Goal: Transaction & Acquisition: Purchase product/service

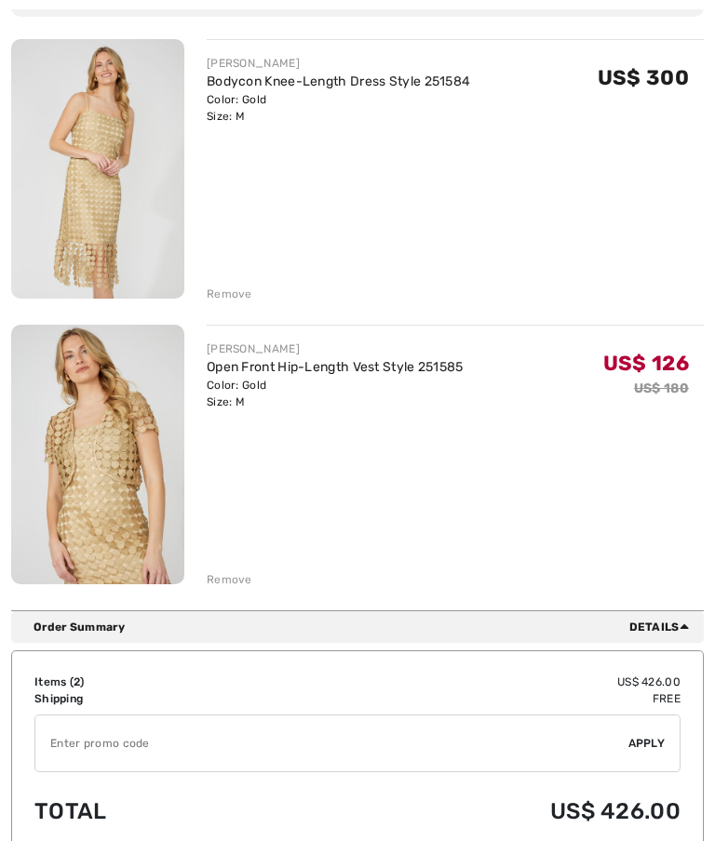
scroll to position [236, 0]
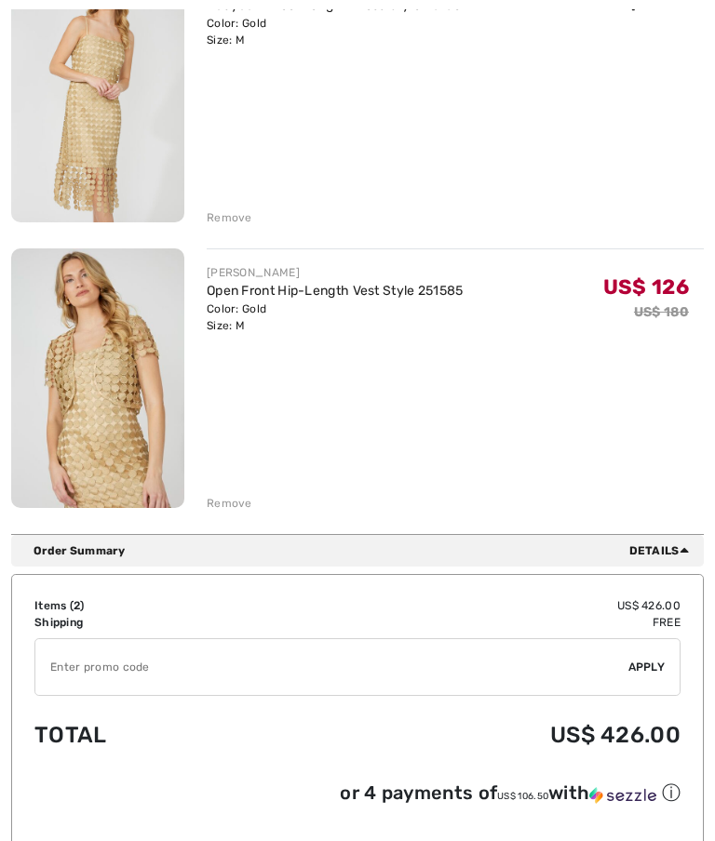
click at [318, 679] on input "TEXT" at bounding box center [331, 668] width 593 height 56
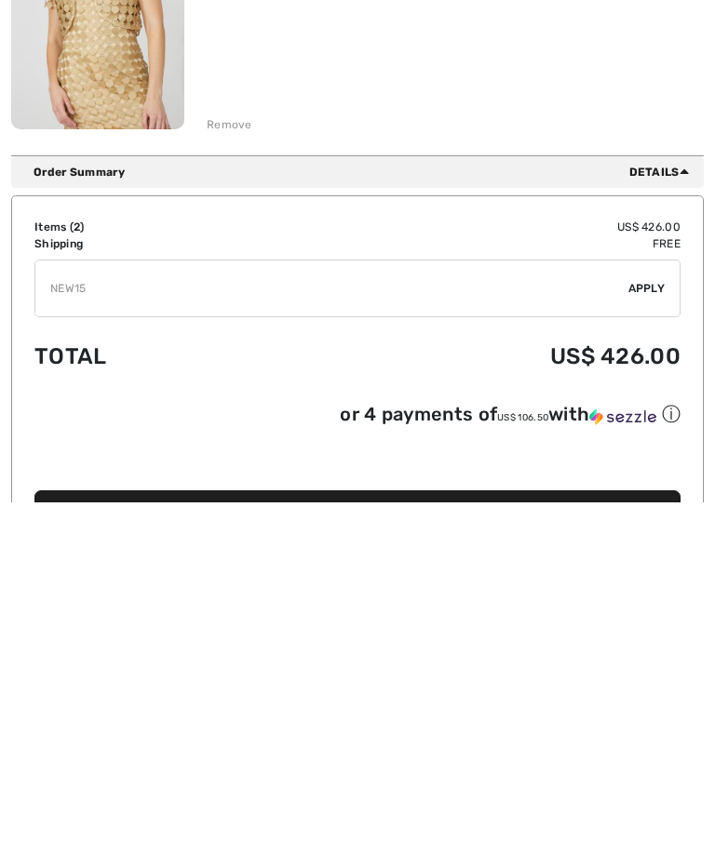
type input "NEW15"
click at [640, 619] on span "Apply" at bounding box center [646, 627] width 37 height 17
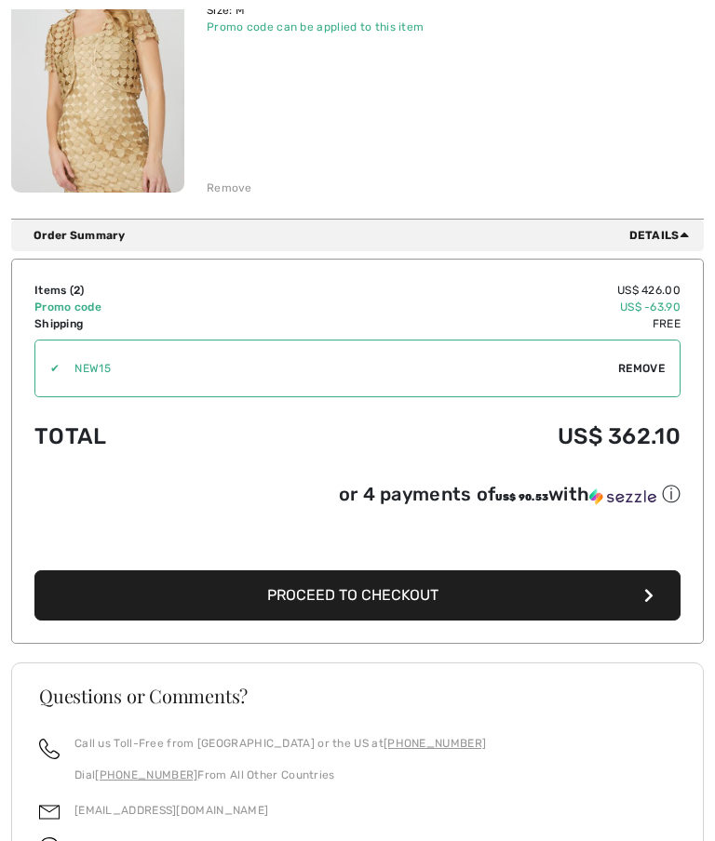
scroll to position [628, 0]
click at [369, 604] on span "Proceed to Checkout" at bounding box center [352, 595] width 171 height 18
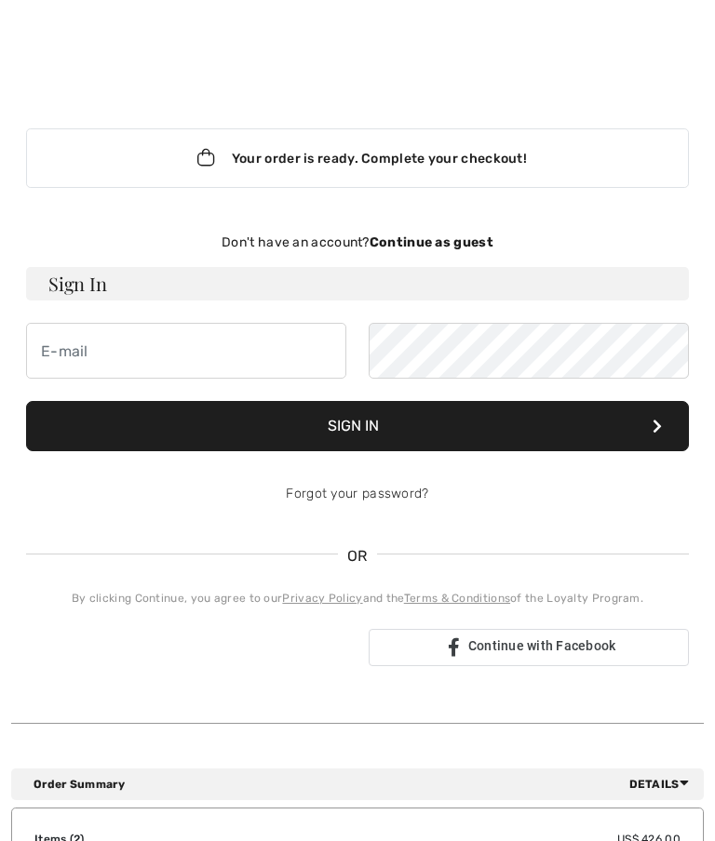
click at [430, 237] on strong "Continue as guest" at bounding box center [431, 243] width 124 height 16
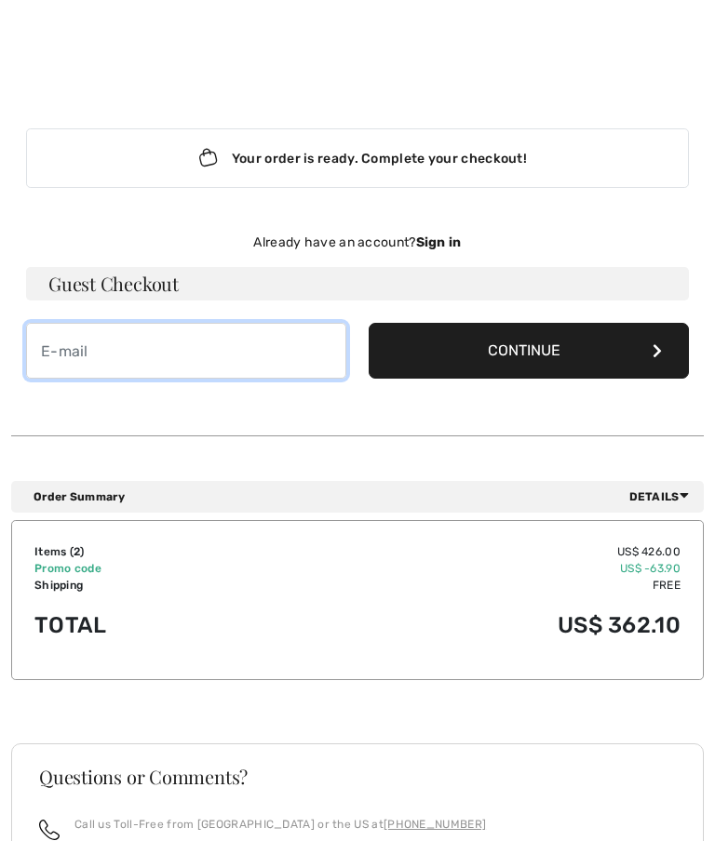
click at [64, 345] on input "email" at bounding box center [186, 351] width 320 height 56
type input "Chokonini1@hotmail.com"
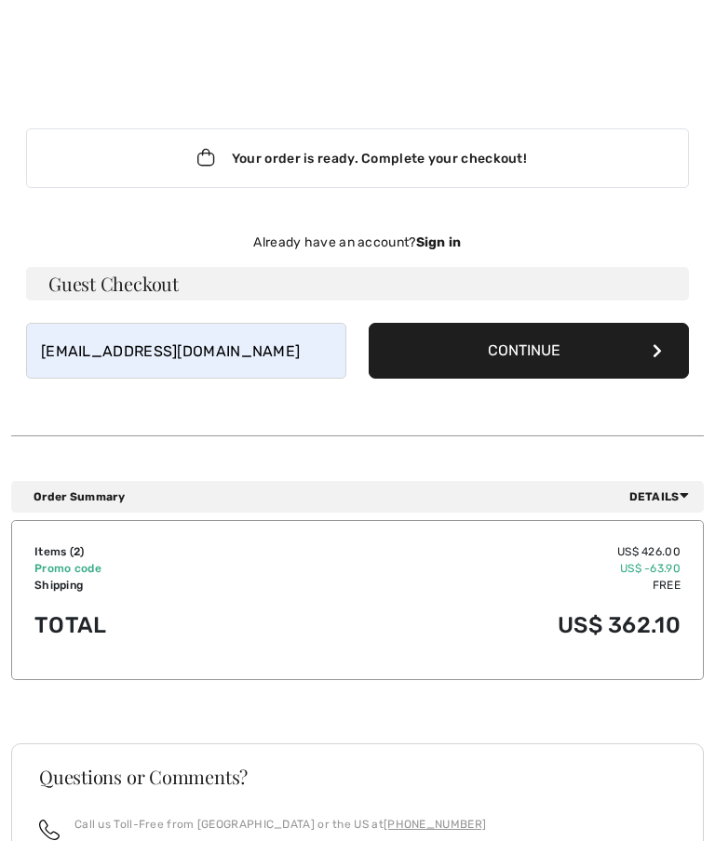
click at [508, 356] on button "Continue" at bounding box center [529, 351] width 320 height 56
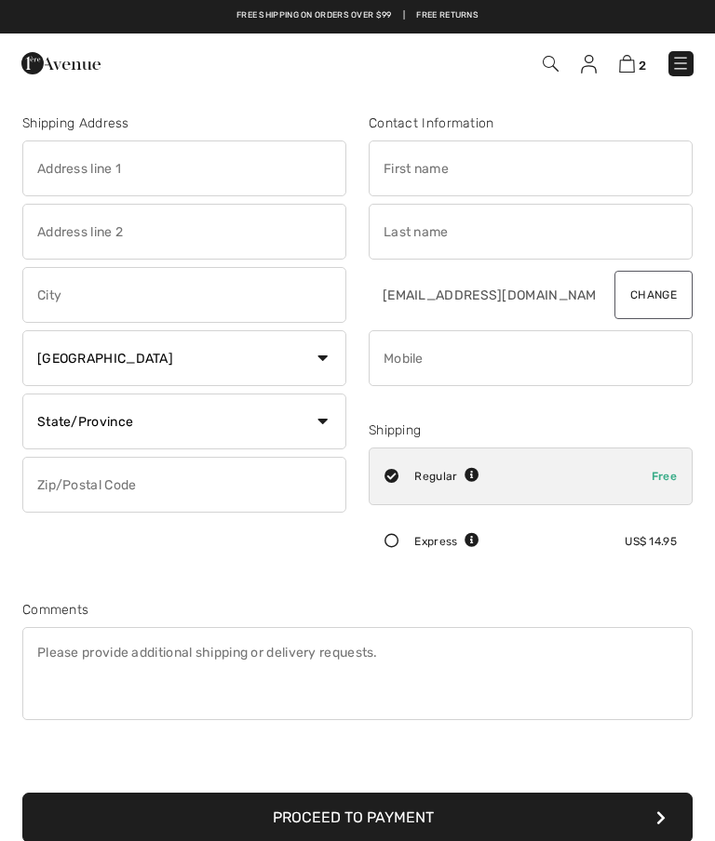
click at [208, 162] on input "text" at bounding box center [184, 169] width 324 height 56
click at [170, 167] on input "text" at bounding box center [184, 169] width 324 height 56
click at [158, 237] on input "text" at bounding box center [184, 232] width 324 height 56
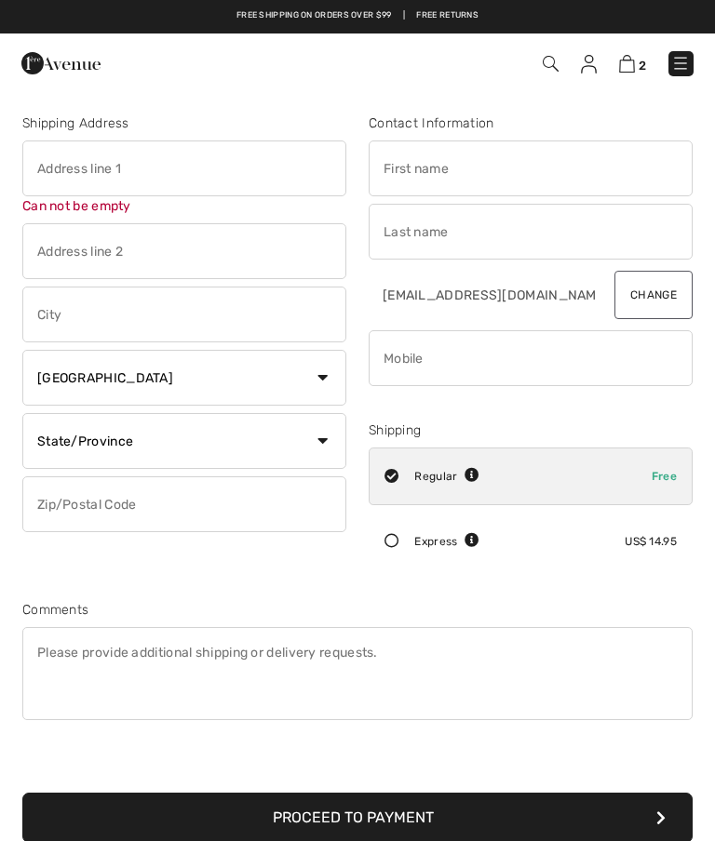
click at [175, 165] on input "text" at bounding box center [184, 169] width 324 height 56
type input "[STREET_ADDRESS]"
type input "Bay City"
type input "48706"
type input "Boryana"
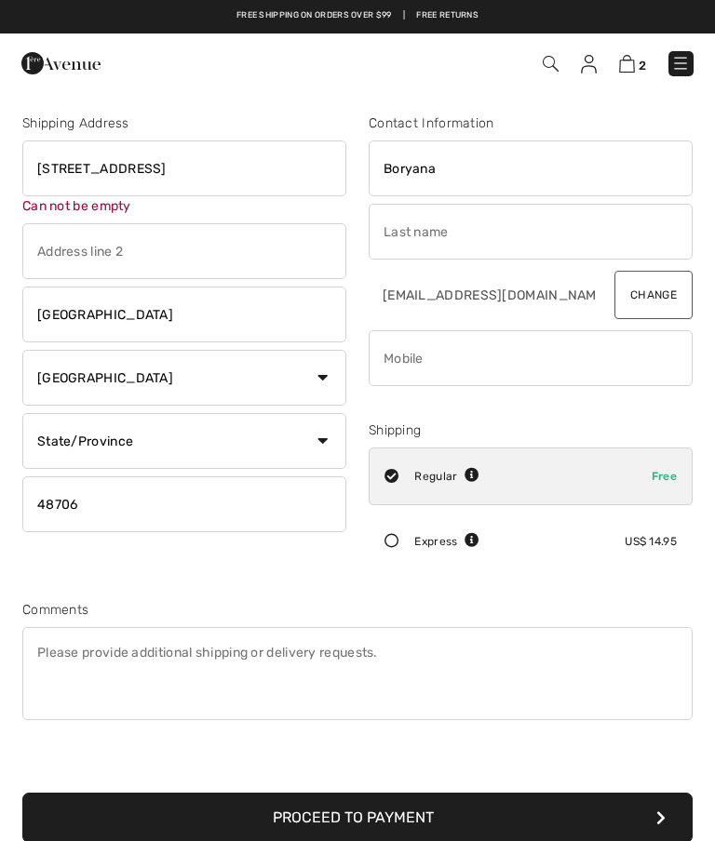
type input "Wood"
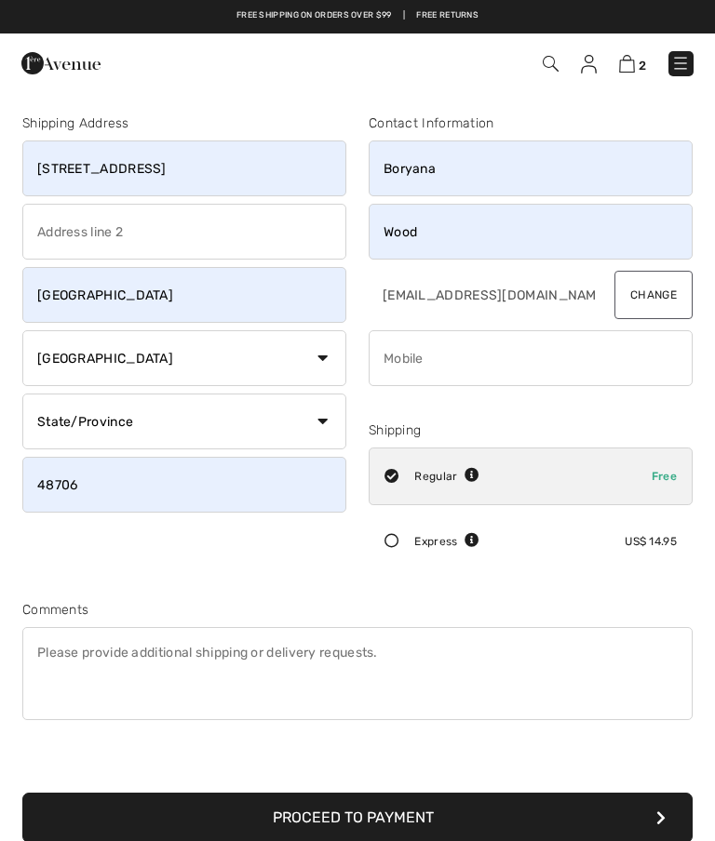
type input "9899926064"
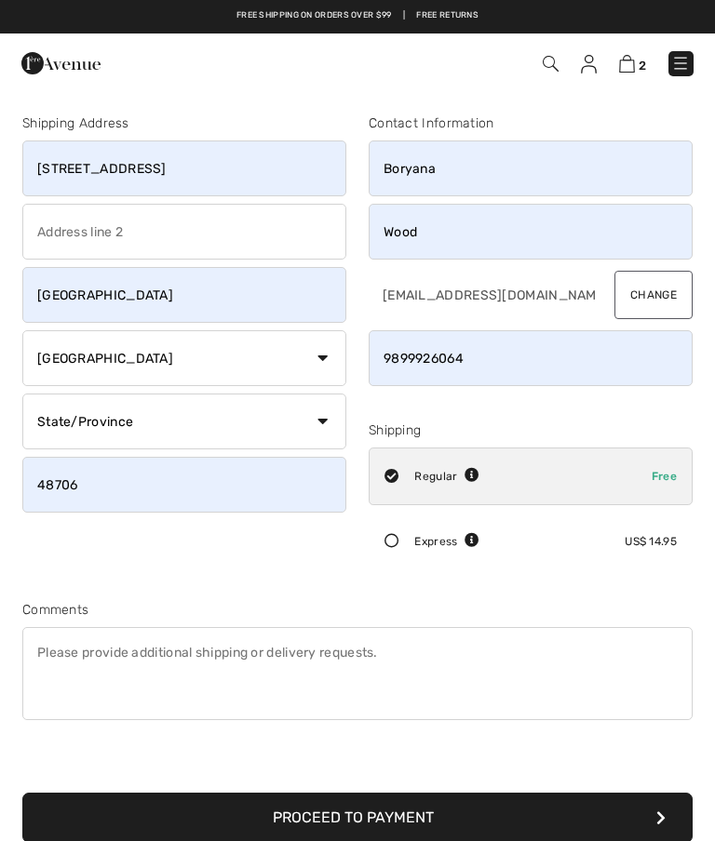
click at [323, 362] on select "Country Canada United States Afghanistan Aland Islands Albania Algeria American…" at bounding box center [184, 358] width 324 height 56
select select "US"
click at [316, 423] on select "State/Province Alabama Alaska American Samoa Arizona Arkansas California Colora…" at bounding box center [184, 422] width 324 height 56
select select "MI"
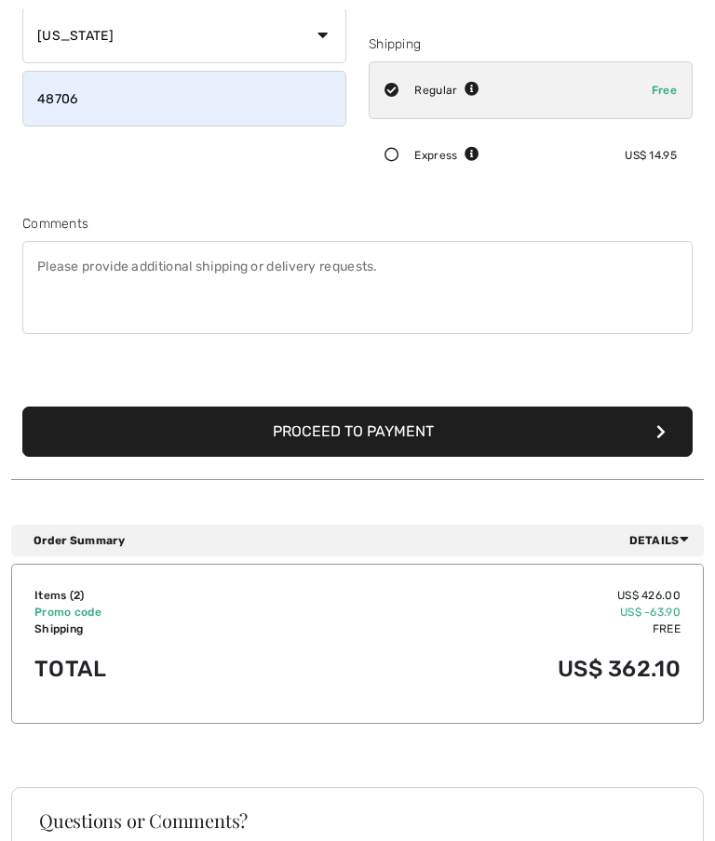
scroll to position [386, 0]
click at [361, 433] on button "Proceed to Payment" at bounding box center [357, 432] width 670 height 50
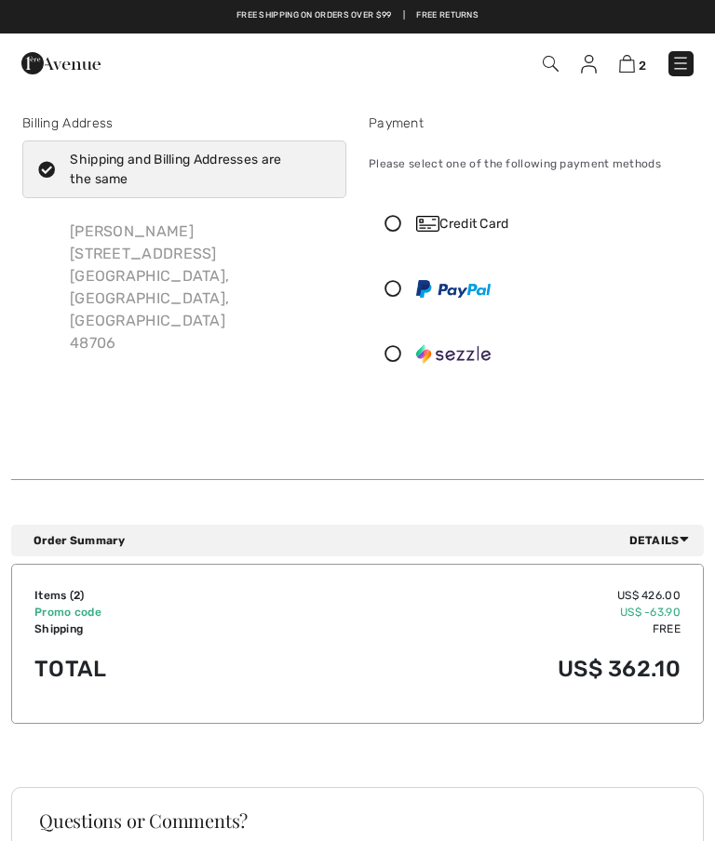
click at [390, 222] on icon at bounding box center [392, 223] width 47 height 17
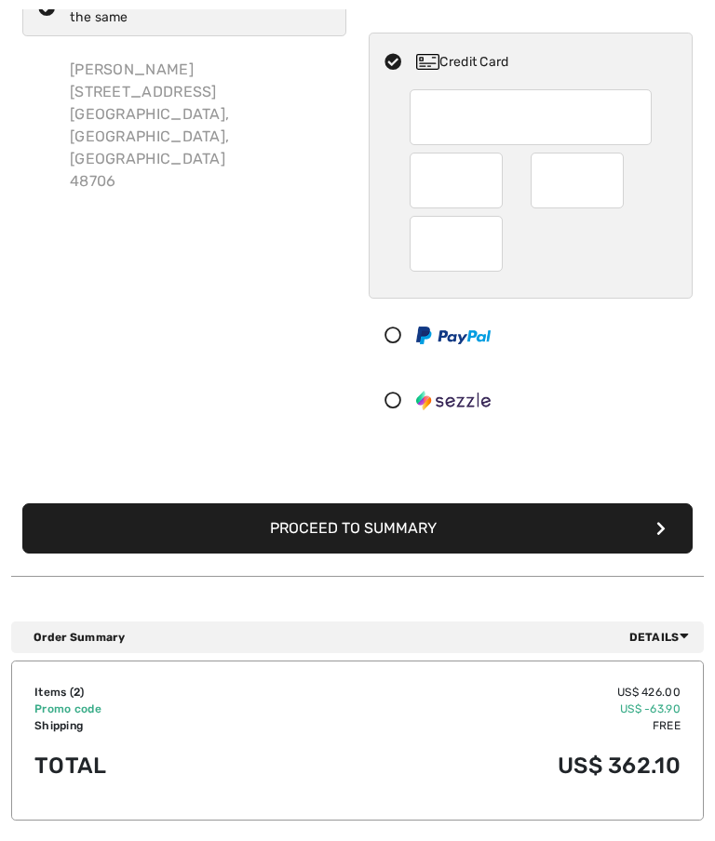
scroll to position [193, 0]
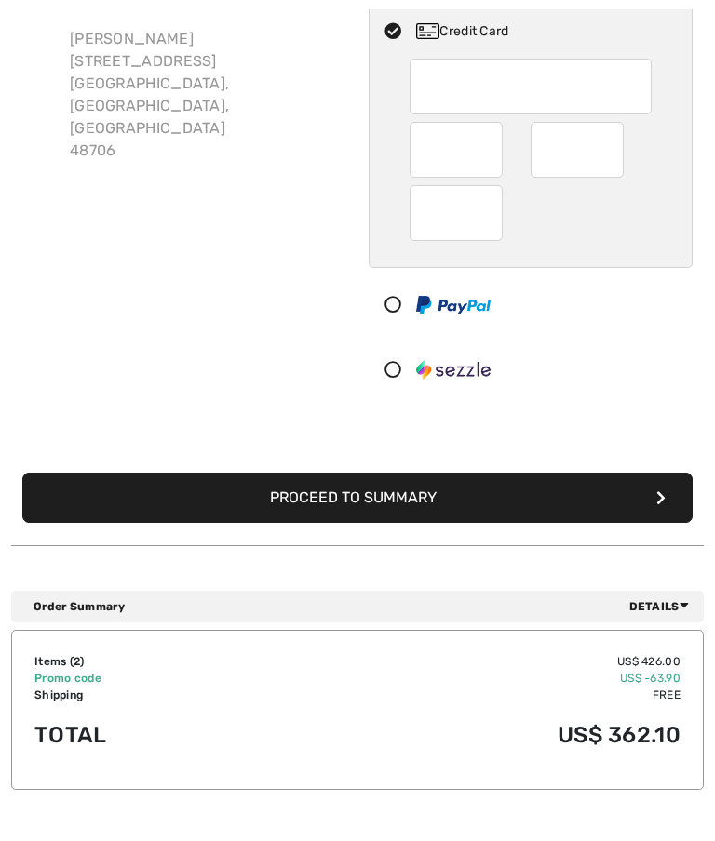
click at [399, 498] on button "Proceed to Summary" at bounding box center [357, 498] width 670 height 50
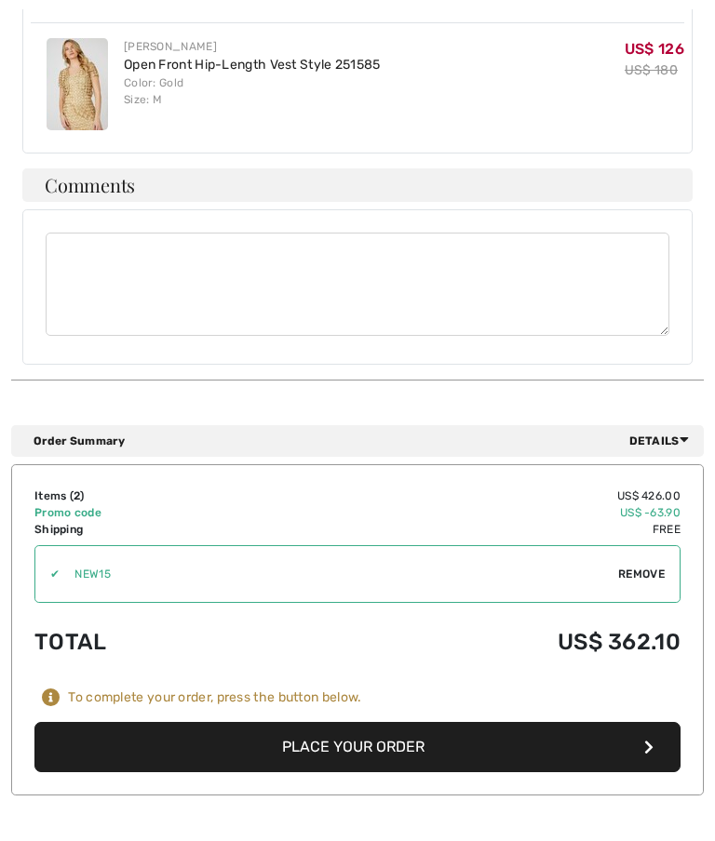
scroll to position [1230, 0]
click at [360, 722] on button "Place Your Order" at bounding box center [357, 747] width 646 height 50
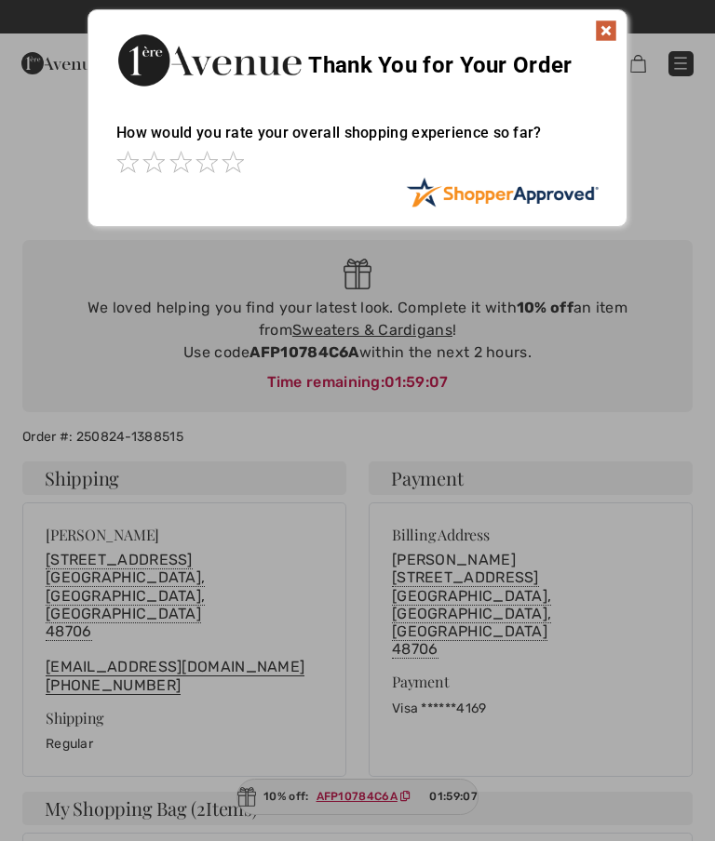
click at [603, 31] on img at bounding box center [606, 31] width 22 height 22
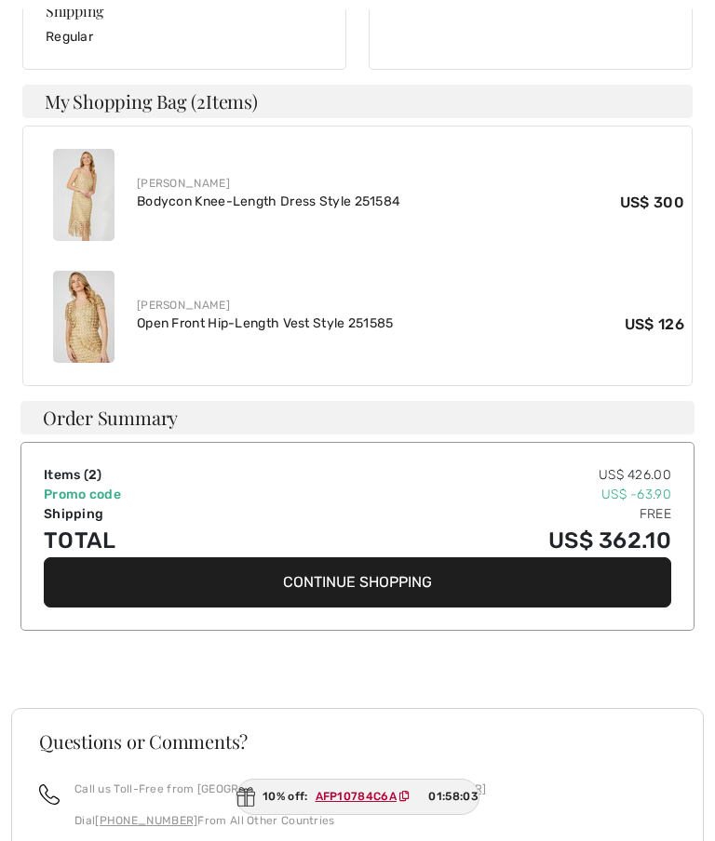
scroll to position [834, 0]
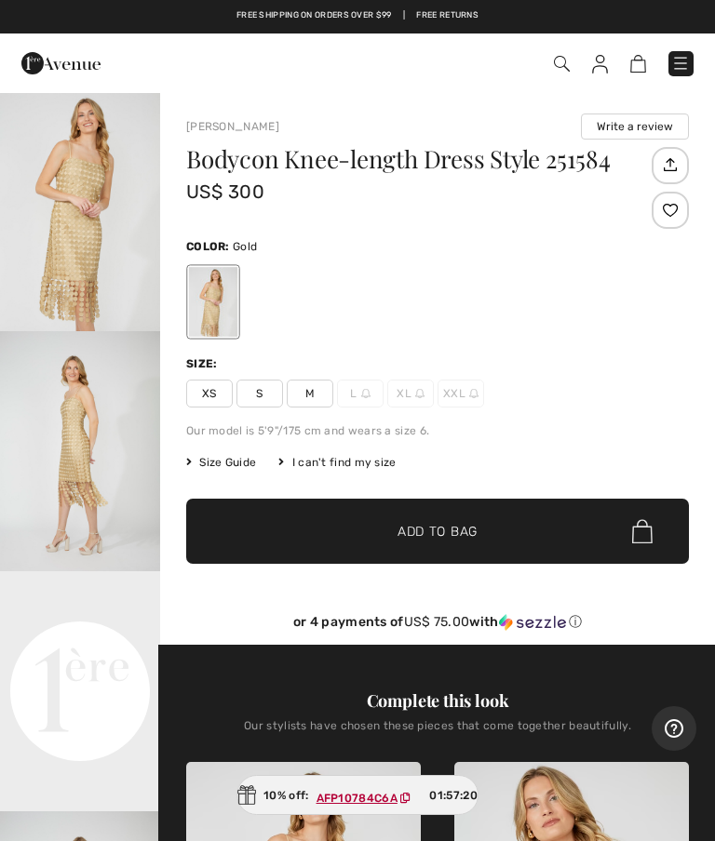
click at [318, 391] on span "M" at bounding box center [310, 394] width 47 height 28
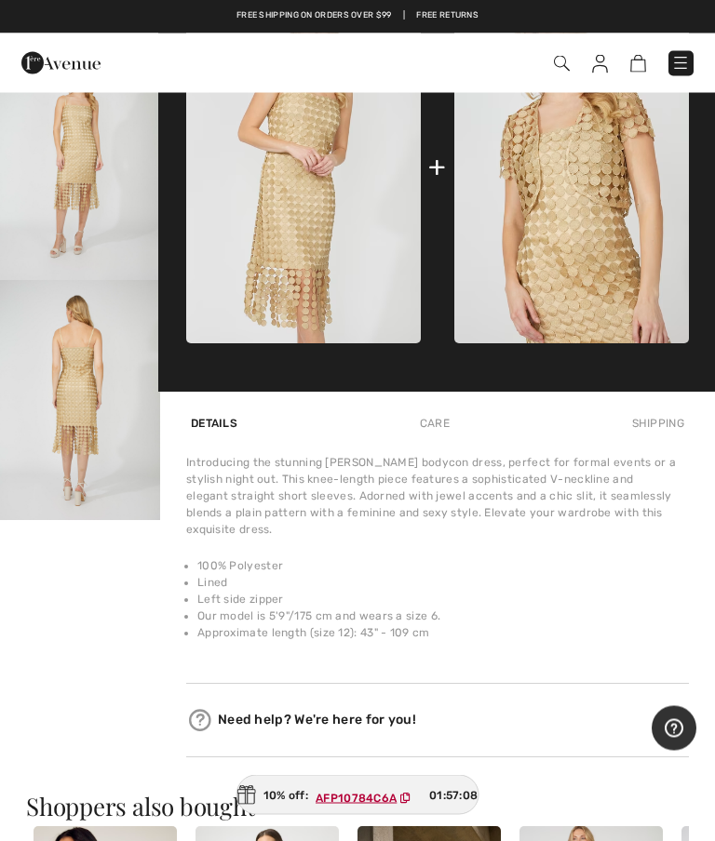
scroll to position [772, 0]
